Goal: Complete application form

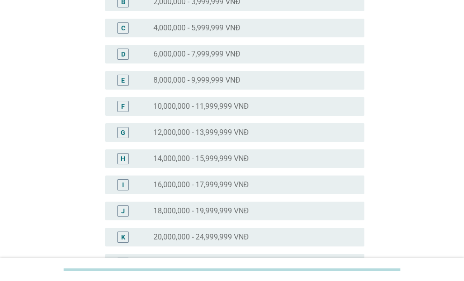
scroll to position [187, 0]
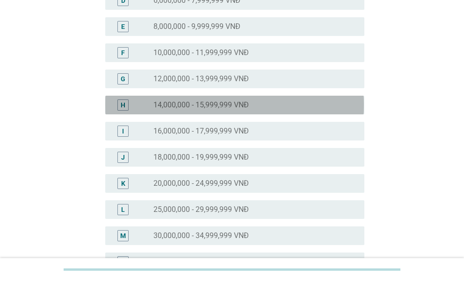
click at [158, 110] on div "radio_button_unchecked 14,000,000 - 15,999,999 VNĐ" at bounding box center [254, 105] width 203 height 11
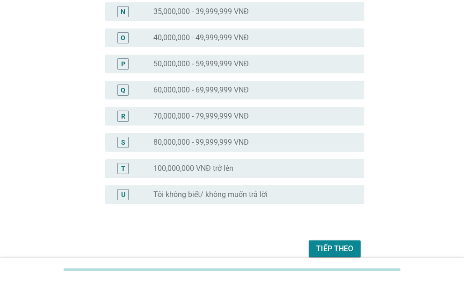
scroll to position [481, 0]
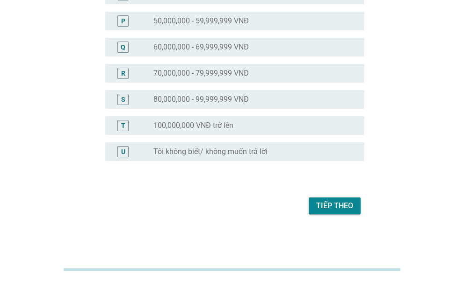
click at [336, 201] on div "Tiếp theo" at bounding box center [334, 206] width 37 height 11
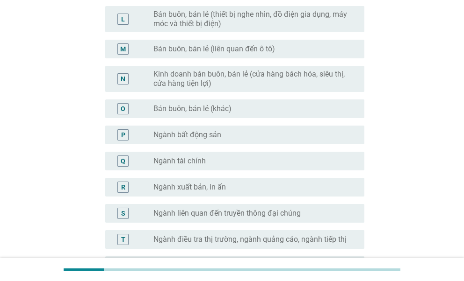
scroll to position [467, 0]
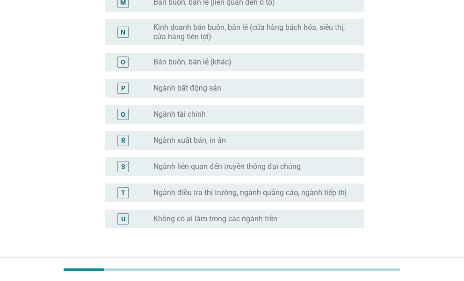
click at [290, 228] on div "U radio_button_unchecked Không có ai làm trong các ngành trên" at bounding box center [234, 219] width 259 height 19
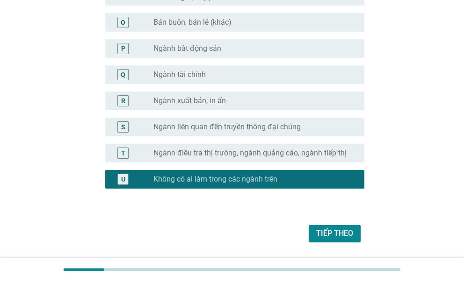
scroll to position [535, 0]
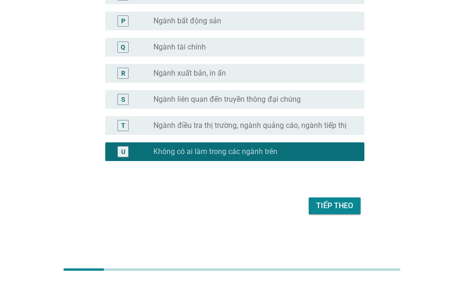
click at [338, 213] on div "Tiếp theo" at bounding box center [232, 206] width 264 height 22
click at [337, 207] on div "Tiếp theo" at bounding box center [334, 206] width 37 height 11
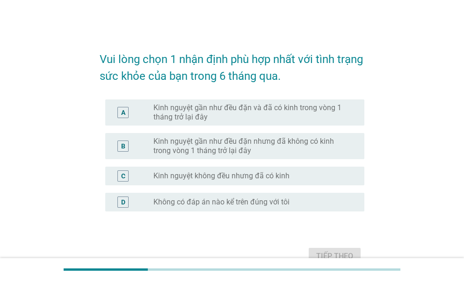
click at [277, 117] on label "Kinh nguyệt gần như đều đặn và đã có kinh trong vòng 1 tháng trở lại đây" at bounding box center [250, 112] width 195 height 19
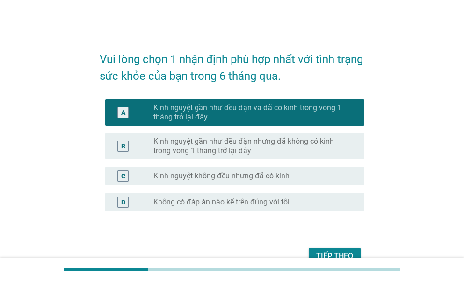
click at [326, 250] on button "Tiếp theo" at bounding box center [335, 256] width 52 height 17
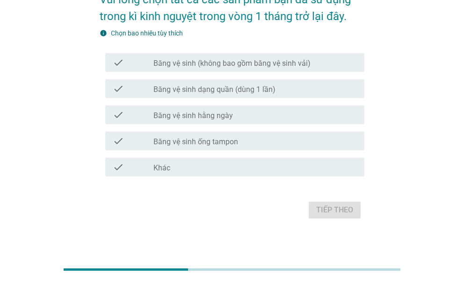
scroll to position [98, 0]
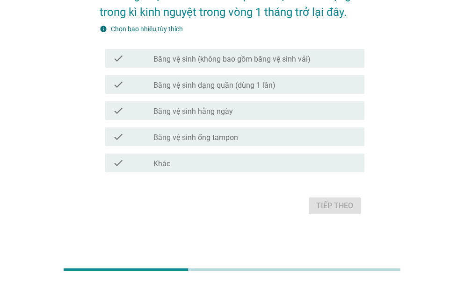
click at [203, 67] on div "check check_box_outline_blank Băng vệ sinh (không bao gồm băng vệ sinh vải)" at bounding box center [232, 58] width 264 height 26
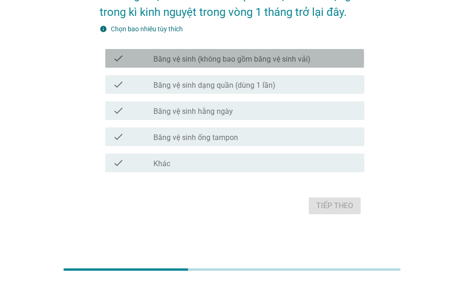
click at [202, 58] on label "Băng vệ sinh (không bao gồm băng vệ sinh vải)" at bounding box center [231, 59] width 157 height 9
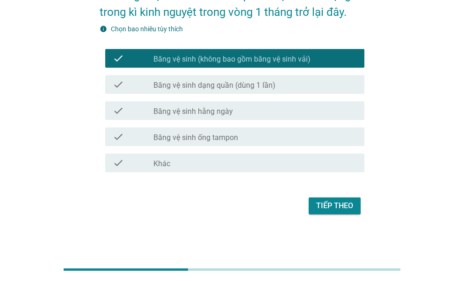
click at [352, 203] on div "Tiếp theo" at bounding box center [334, 206] width 37 height 11
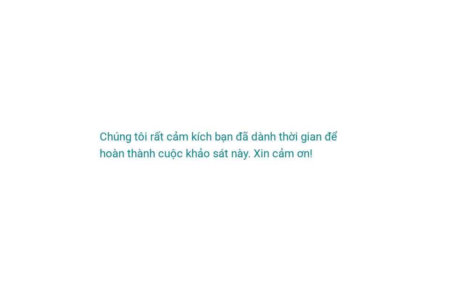
scroll to position [0, 0]
